Goal: Task Accomplishment & Management: Complete application form

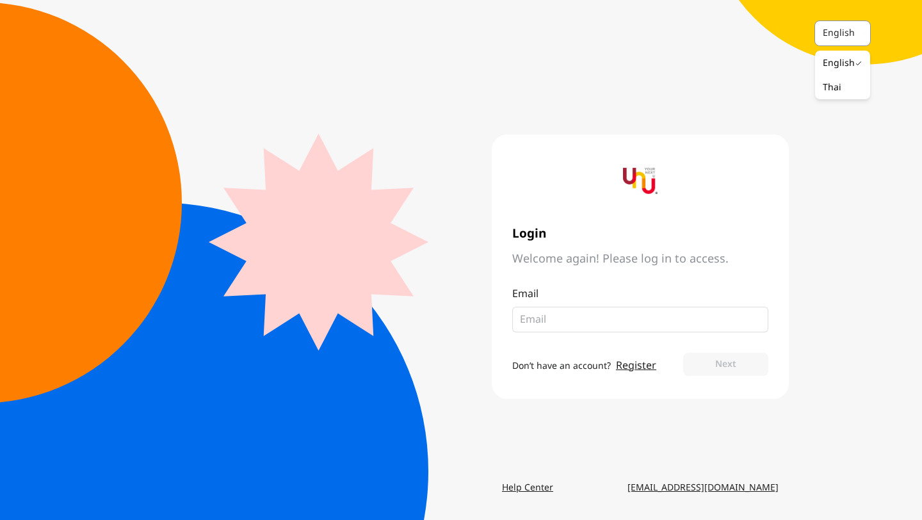
click at [828, 40] on div "English" at bounding box center [837, 33] width 44 height 23
click at [721, 81] on main "Login Welcome again! Please log in to access. Email Don’t have an account? Regi…" at bounding box center [461, 266] width 656 height 420
click at [632, 364] on link "Register" at bounding box center [636, 365] width 40 height 15
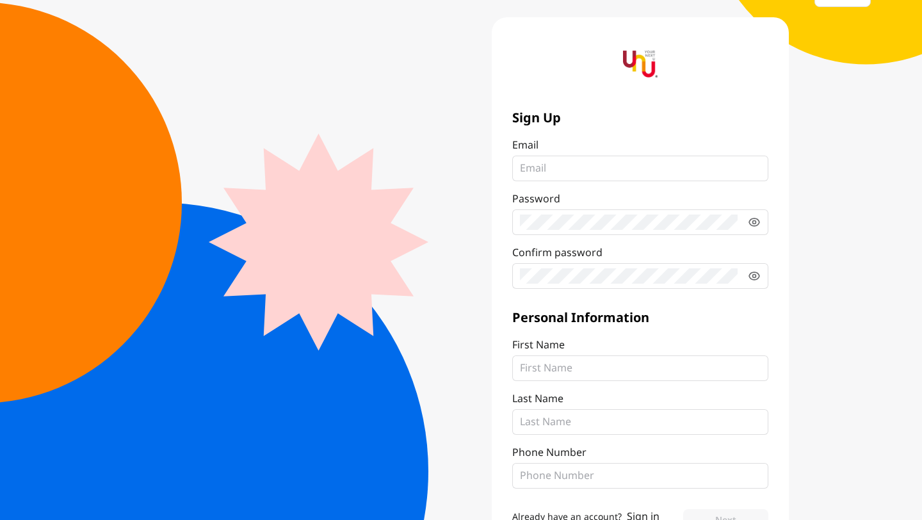
scroll to position [34, 0]
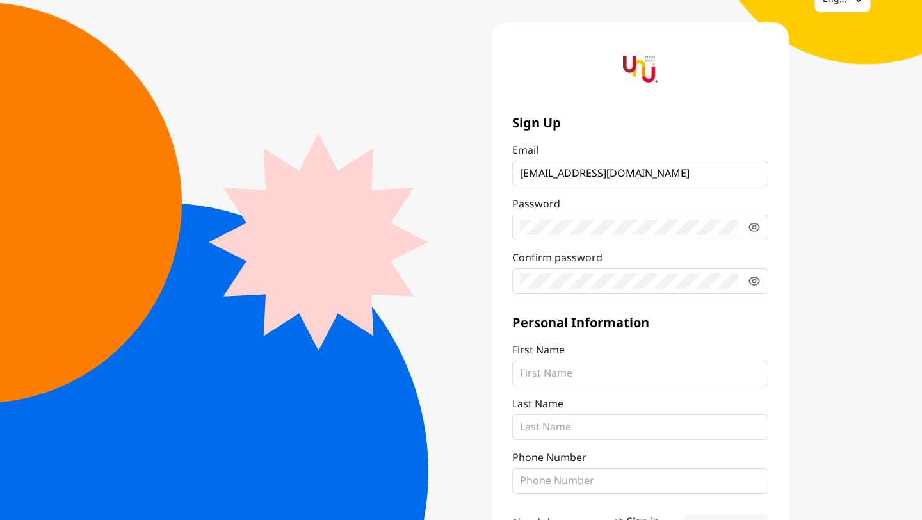
type input "[EMAIL_ADDRESS][DOMAIN_NAME]"
click at [640, 234] on fieldset at bounding box center [640, 227] width 256 height 26
click at [752, 229] on icon at bounding box center [754, 227] width 13 height 13
click at [547, 272] on fieldset at bounding box center [640, 281] width 256 height 26
click at [753, 281] on icon at bounding box center [754, 281] width 3 height 3
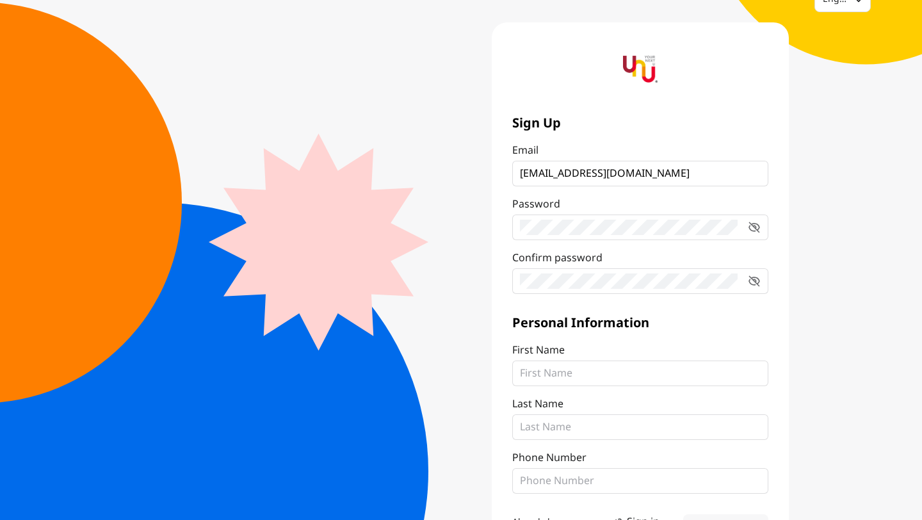
click at [650, 358] on label "First Name" at bounding box center [640, 364] width 256 height 44
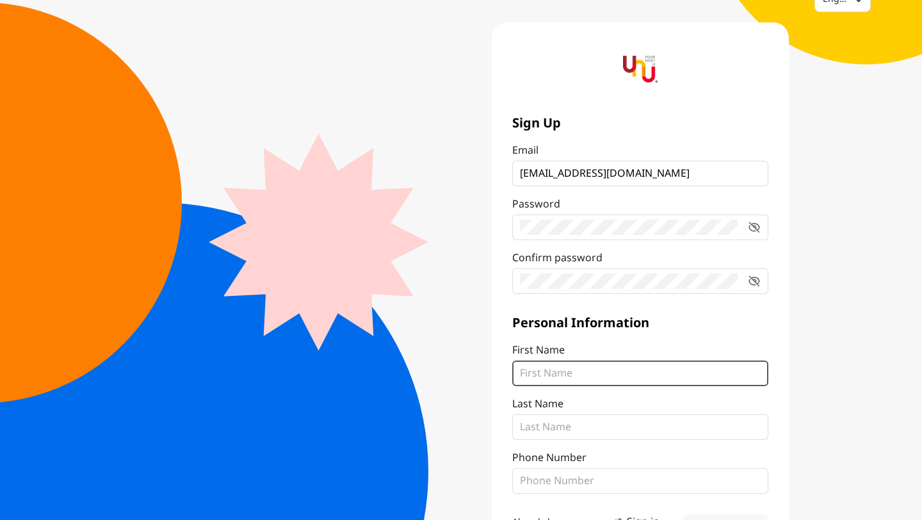
click at [650, 366] on input "First Name" at bounding box center [640, 373] width 241 height 15
type input "Sutasinee"
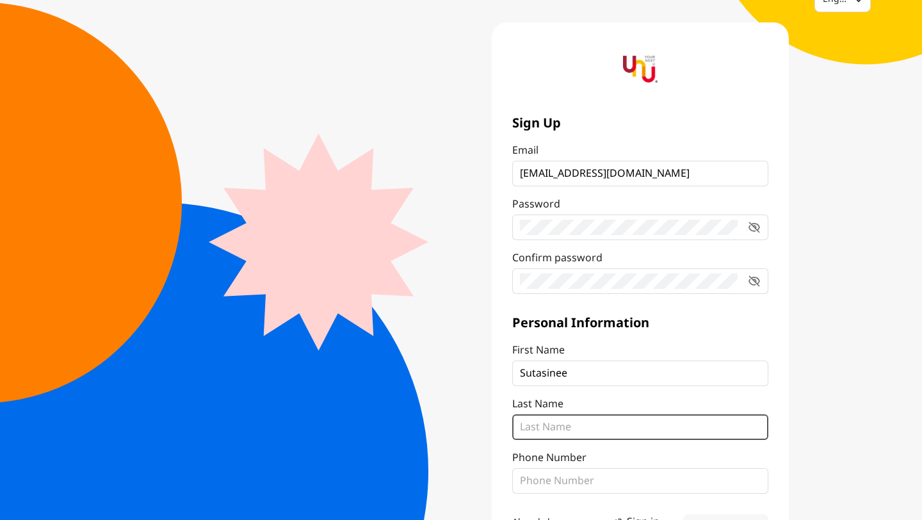
click at [631, 428] on input "Last Name" at bounding box center [640, 426] width 241 height 15
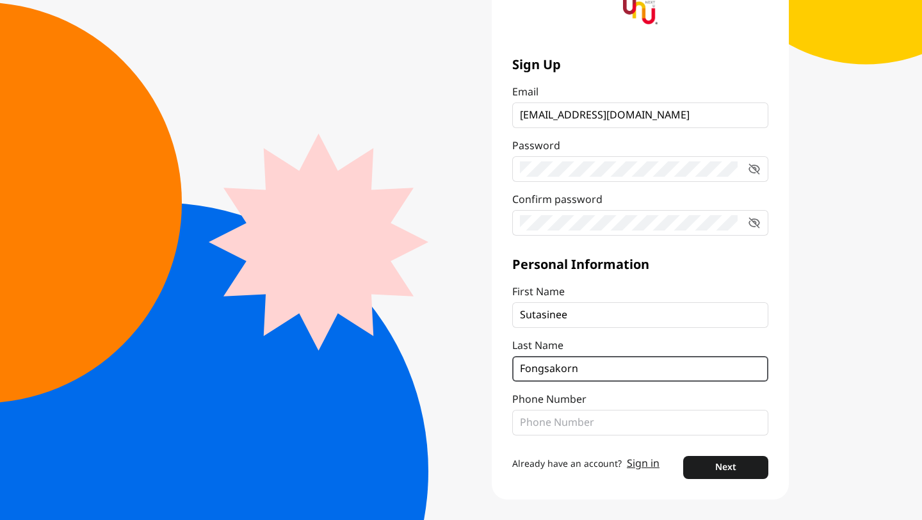
type input "Fongsakorn"
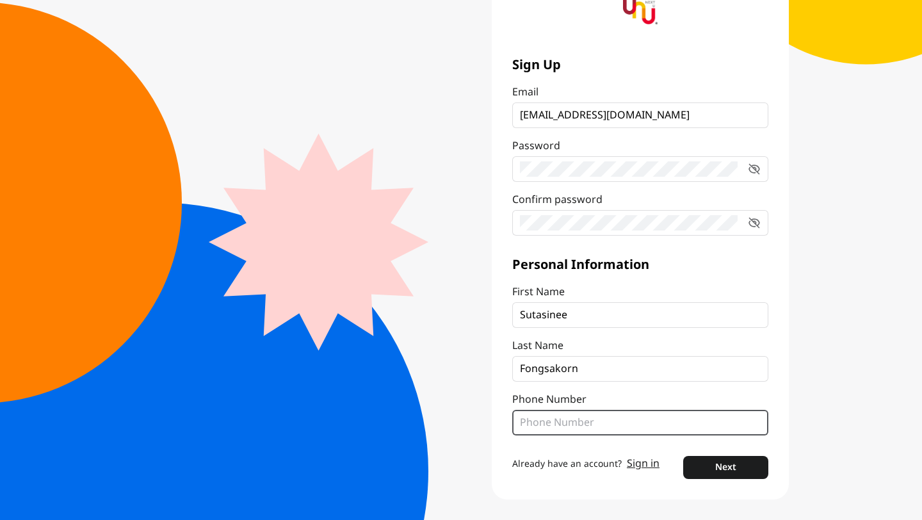
click at [612, 419] on input "Phone Number" at bounding box center [640, 422] width 241 height 15
type input "0865474550"
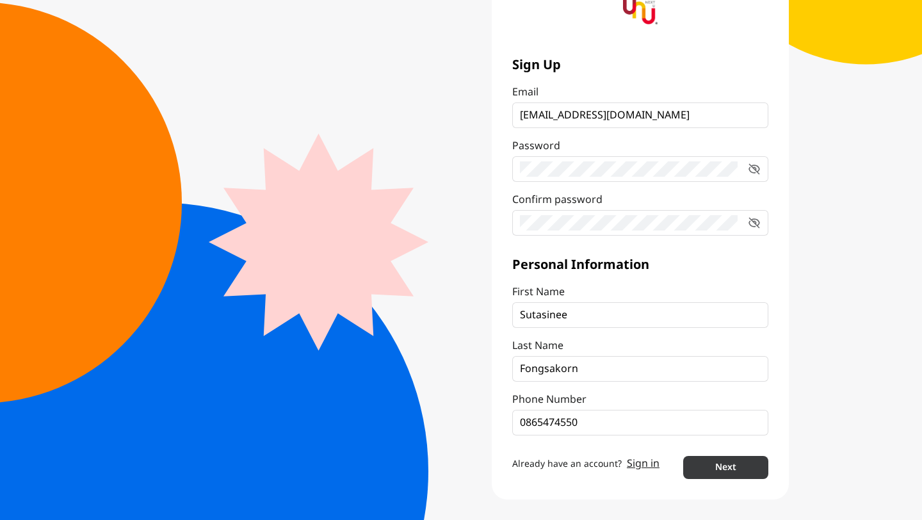
click at [721, 463] on button "Next" at bounding box center [725, 467] width 85 height 23
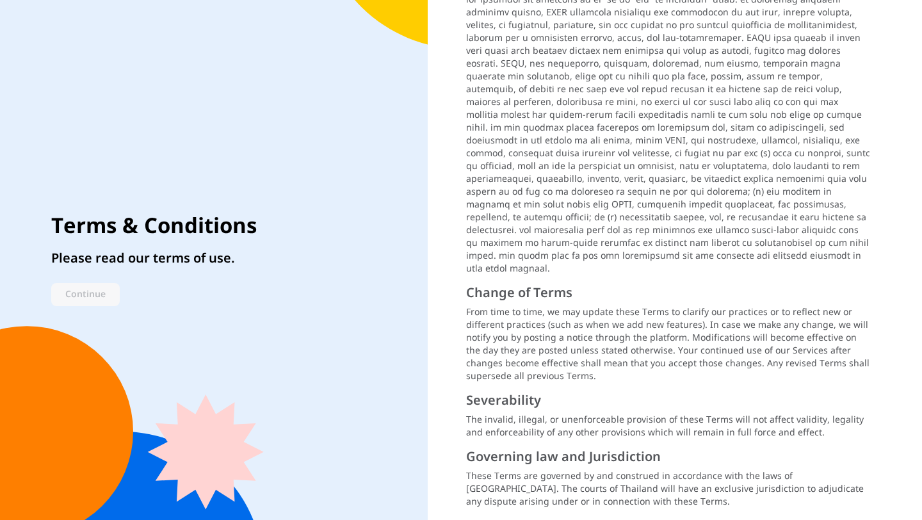
scroll to position [1598, 0]
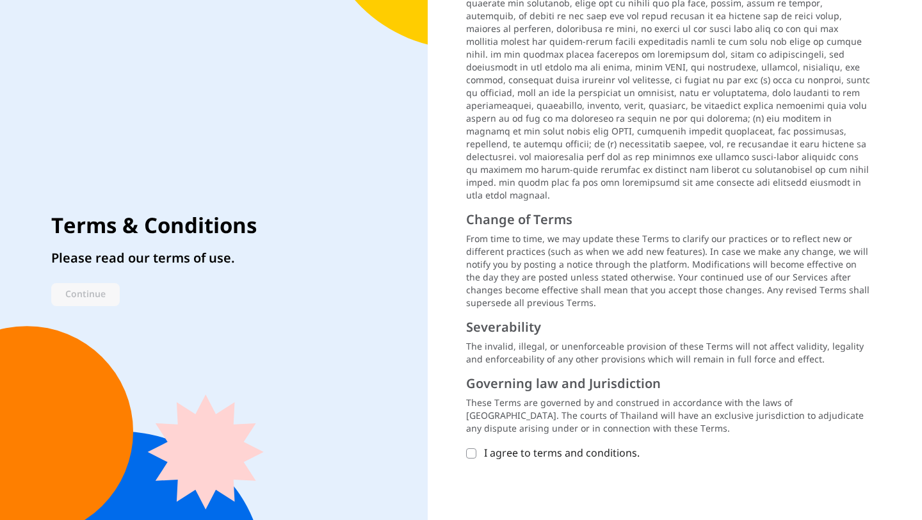
click at [471, 449] on icon at bounding box center [471, 453] width 8 height 8
click at [471, 448] on input "I agree to terms and conditions." at bounding box center [471, 453] width 10 height 10
checkbox input "true"
click at [106, 293] on button "Continue" at bounding box center [85, 294] width 68 height 23
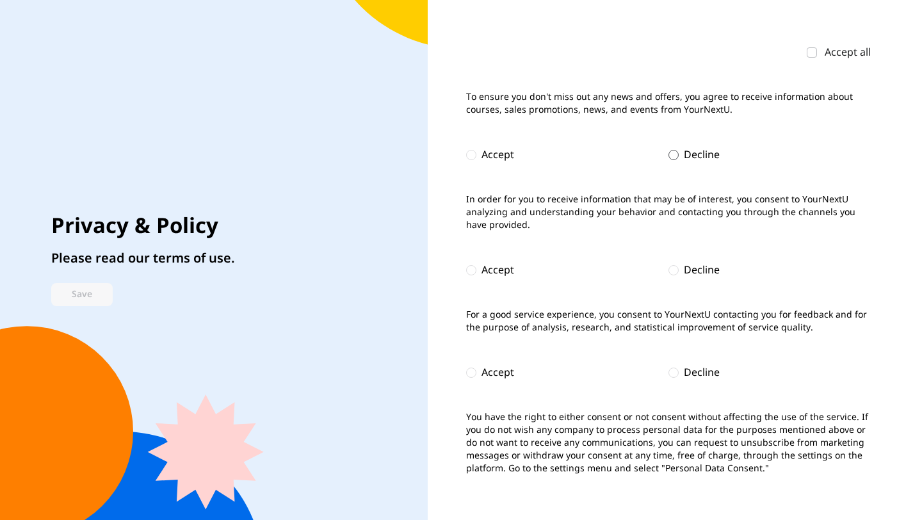
click at [673, 153] on div at bounding box center [673, 155] width 10 height 10
click at [671, 270] on div at bounding box center [673, 270] width 10 height 10
click at [671, 374] on div at bounding box center [673, 372] width 10 height 10
click at [90, 296] on button "Save" at bounding box center [81, 294] width 61 height 23
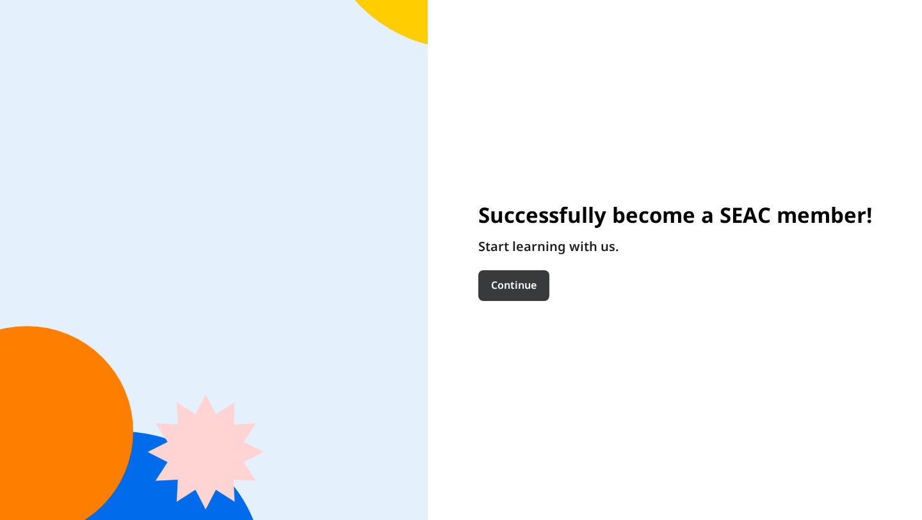
click at [515, 286] on button "Continue" at bounding box center [513, 285] width 71 height 31
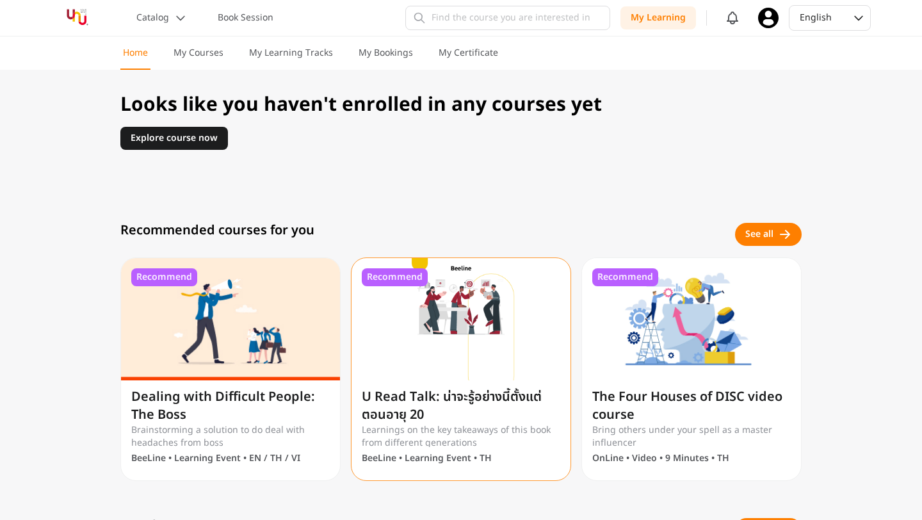
scroll to position [242, 0]
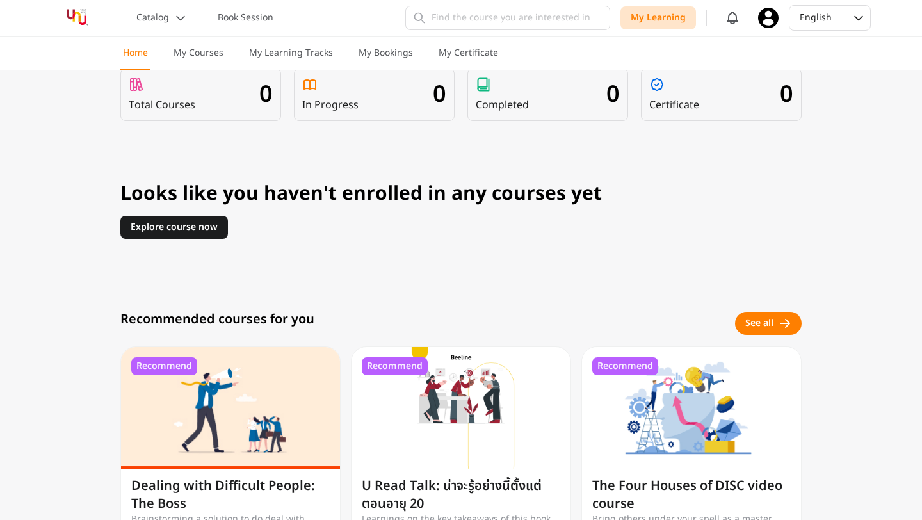
click at [673, 16] on p "My Learning" at bounding box center [658, 18] width 55 height 13
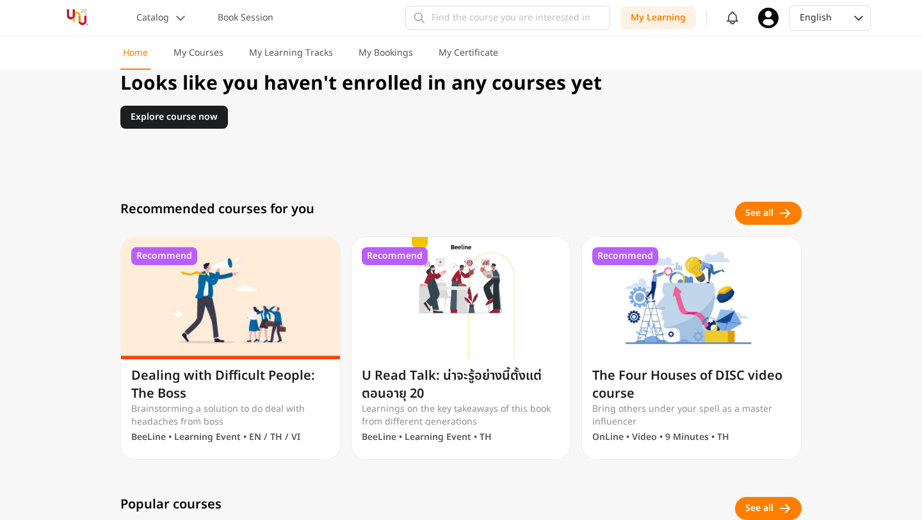
scroll to position [357, 0]
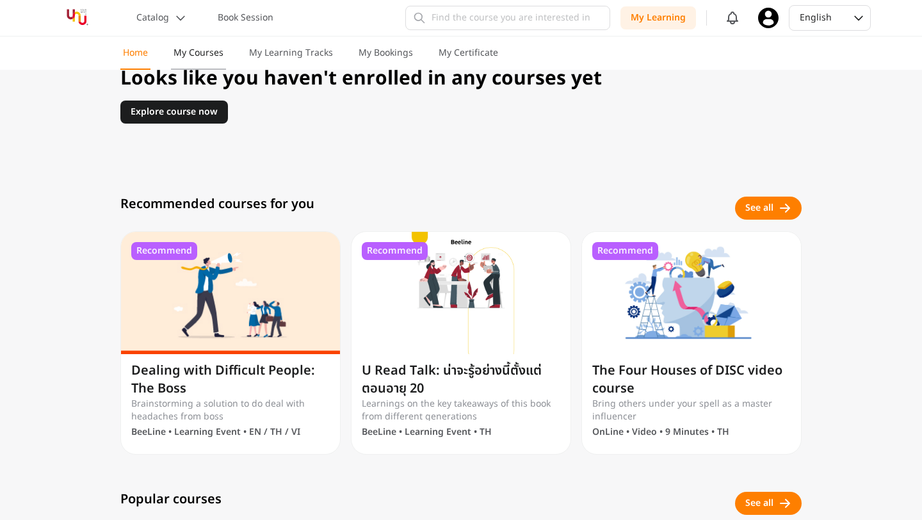
click at [192, 63] on button "My Courses" at bounding box center [198, 58] width 55 height 23
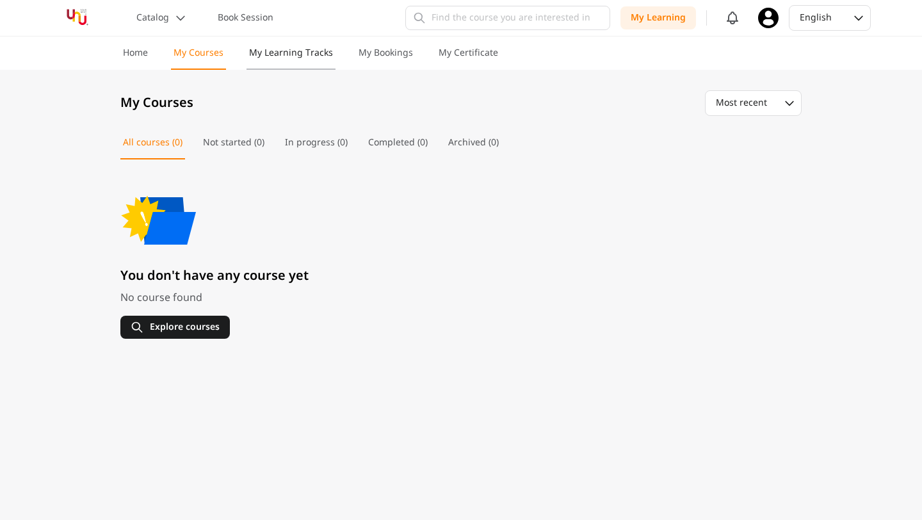
click at [268, 56] on p "My Learning Tracks" at bounding box center [291, 53] width 84 height 13
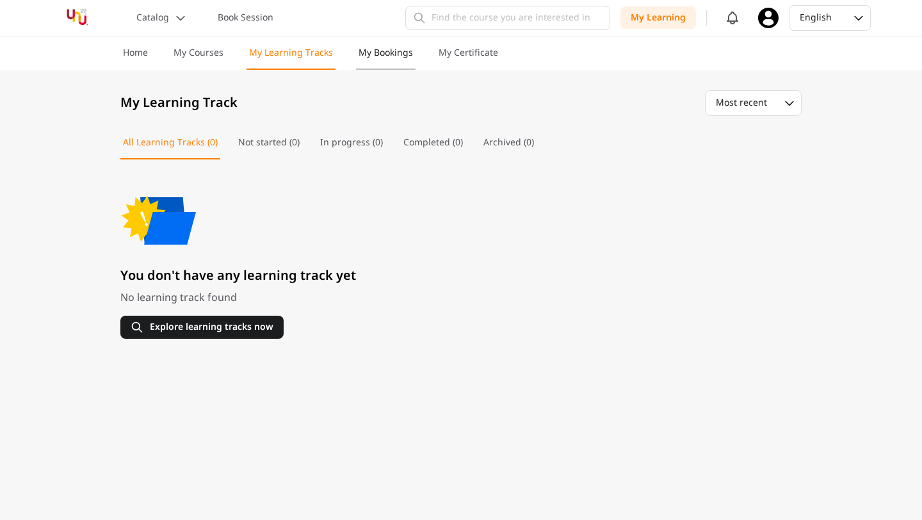
click at [366, 57] on p "My Bookings" at bounding box center [385, 53] width 54 height 13
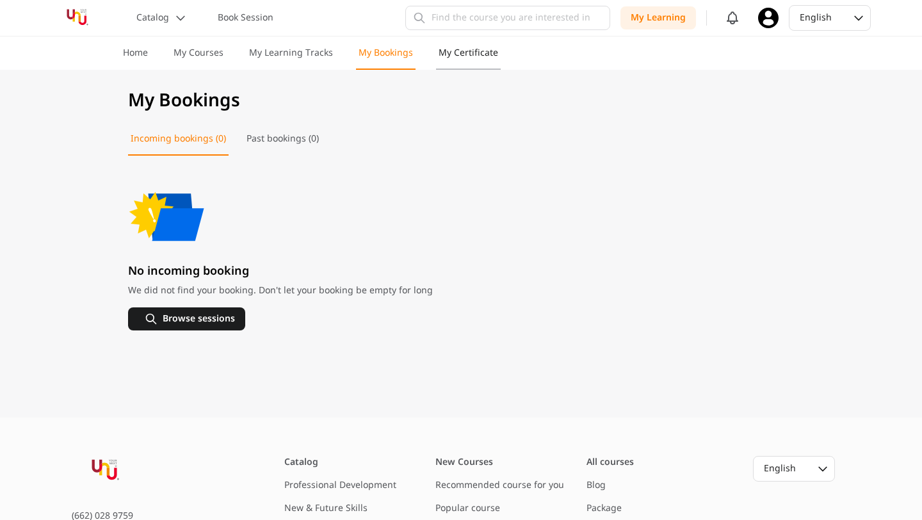
click at [476, 53] on p "My Certificate" at bounding box center [469, 53] width 60 height 13
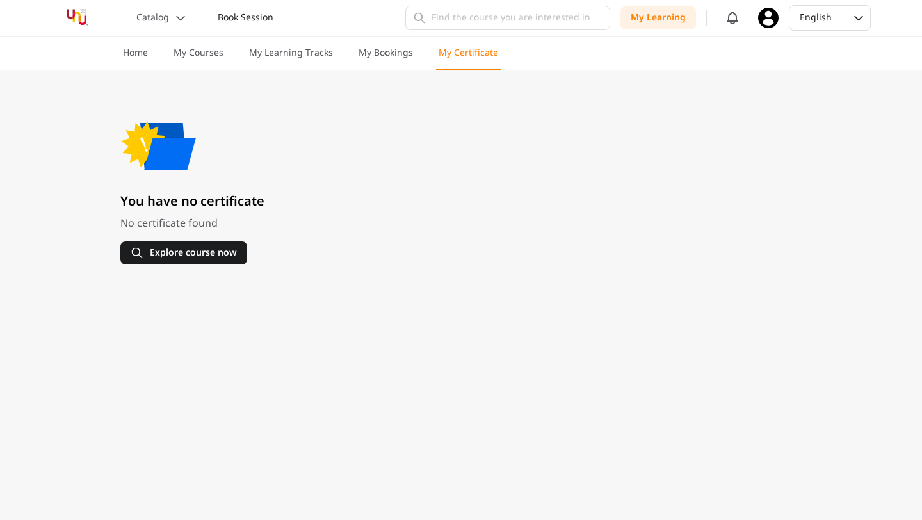
click at [240, 24] on p "Book Session" at bounding box center [246, 18] width 56 height 13
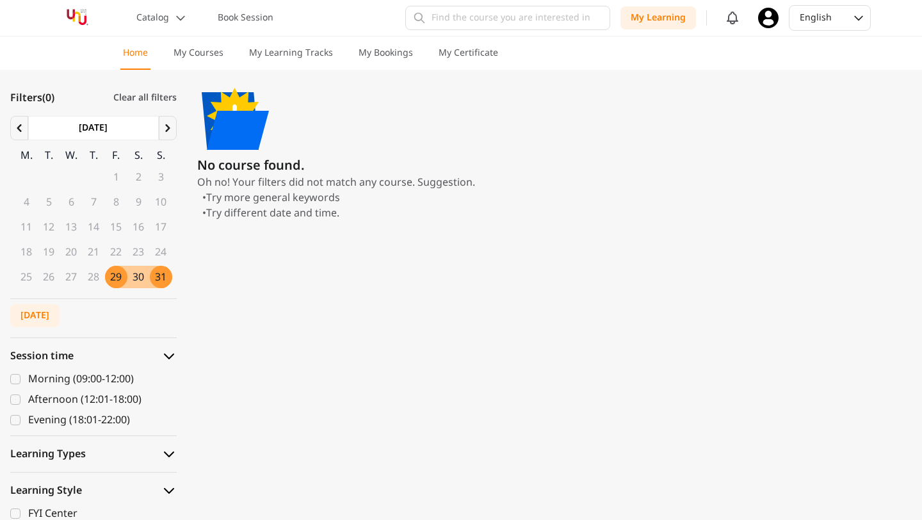
click at [762, 24] on icon at bounding box center [768, 18] width 20 height 20
click at [681, 20] on p "My Learning" at bounding box center [658, 18] width 55 height 13
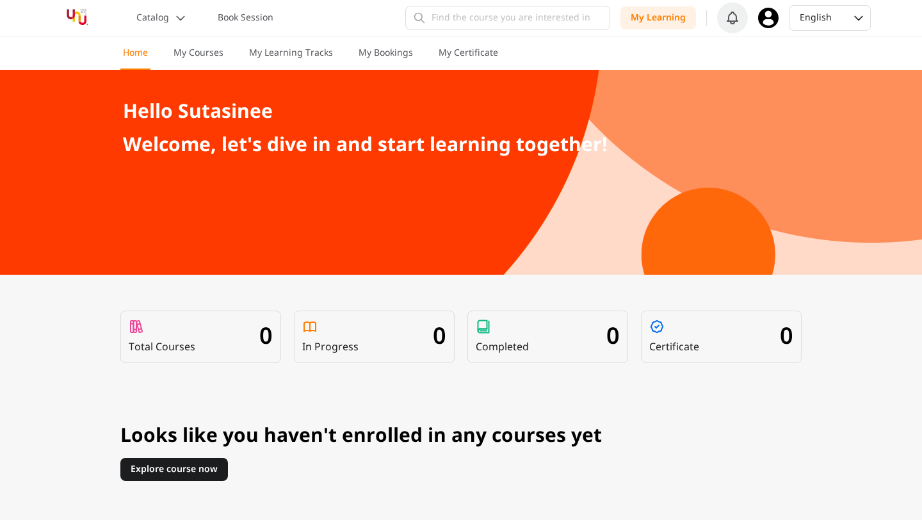
click at [727, 22] on icon at bounding box center [732, 18] width 20 height 20
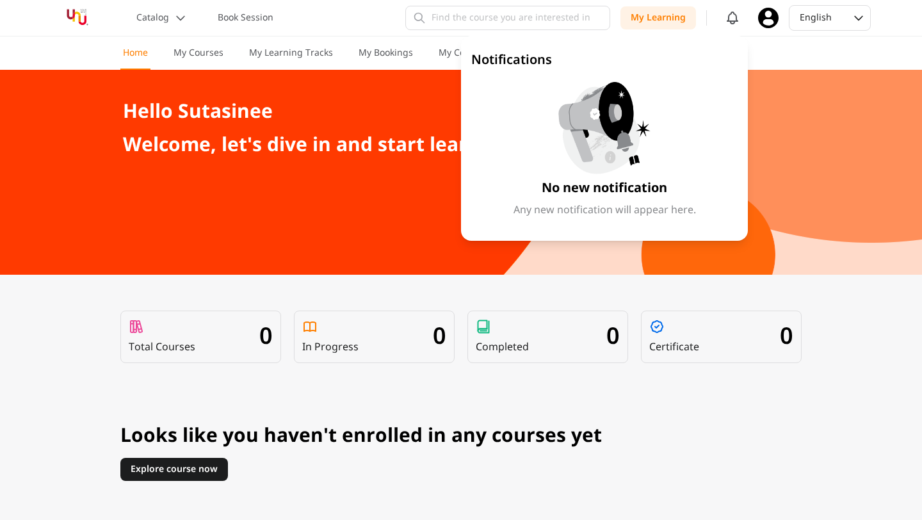
click at [755, 22] on div "My Learning Notifications No new notification Any new notification will appear …" at bounding box center [699, 18] width 158 height 31
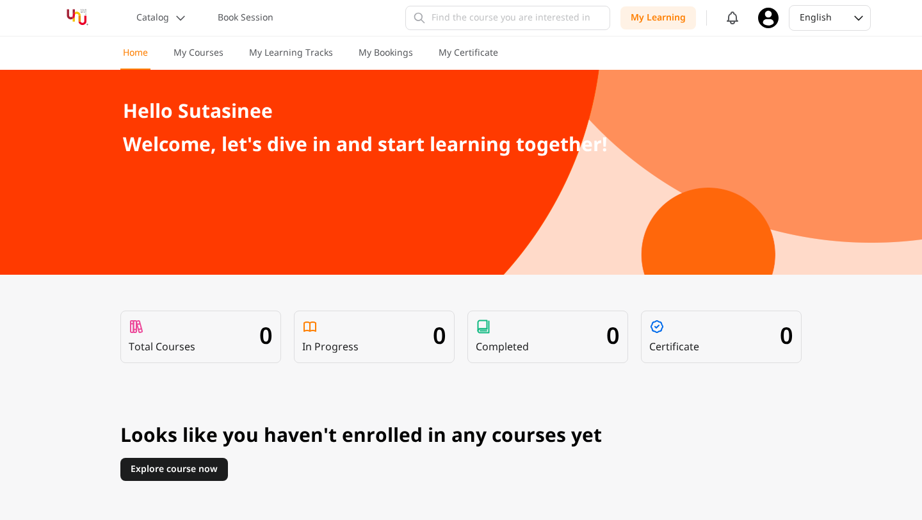
click at [755, 22] on div "My Learning Notifications No new notification Any new notification will appear …" at bounding box center [699, 18] width 158 height 31
